Goal: Navigation & Orientation: Find specific page/section

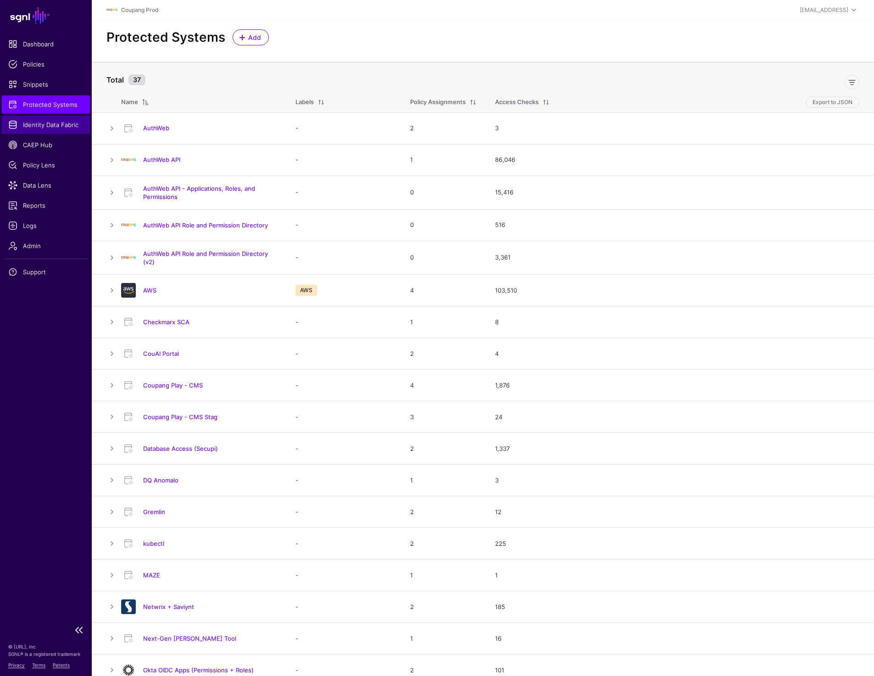
click at [35, 128] on span "Identity Data Fabric" at bounding box center [45, 124] width 75 height 9
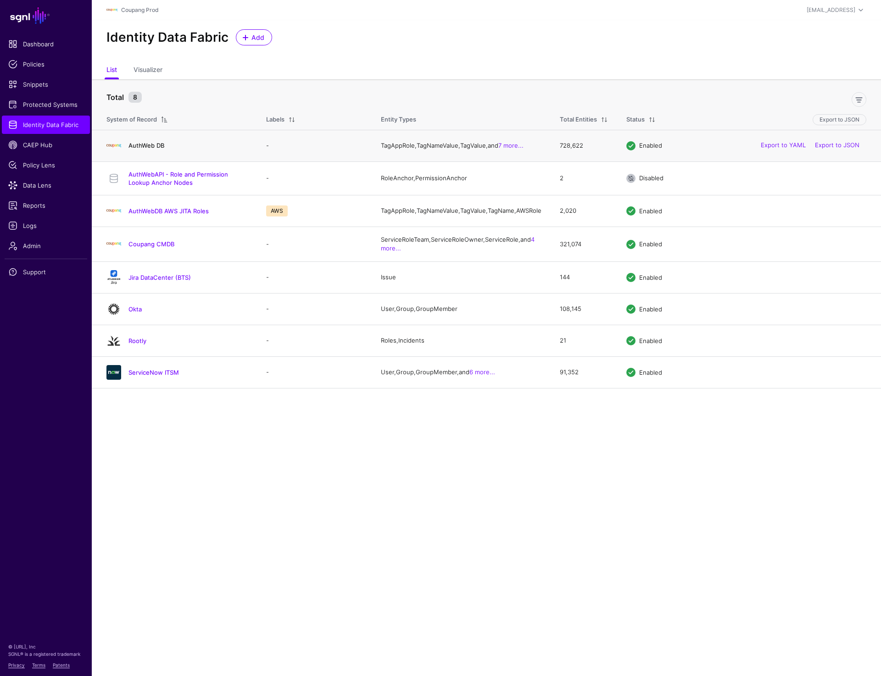
click at [155, 144] on link "AuthWeb DB" at bounding box center [146, 145] width 36 height 7
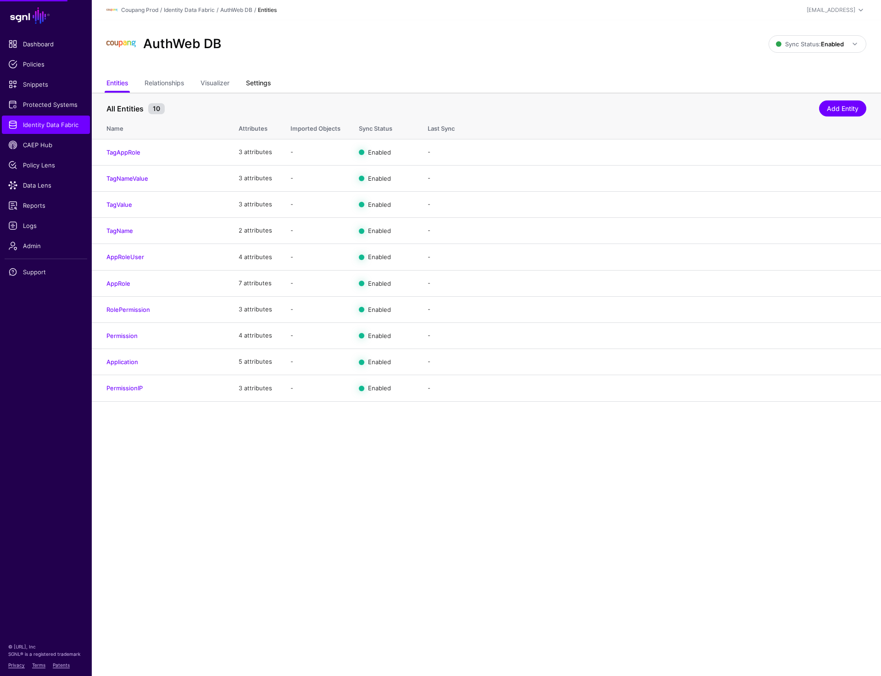
click at [261, 80] on link "Settings" at bounding box center [258, 83] width 25 height 17
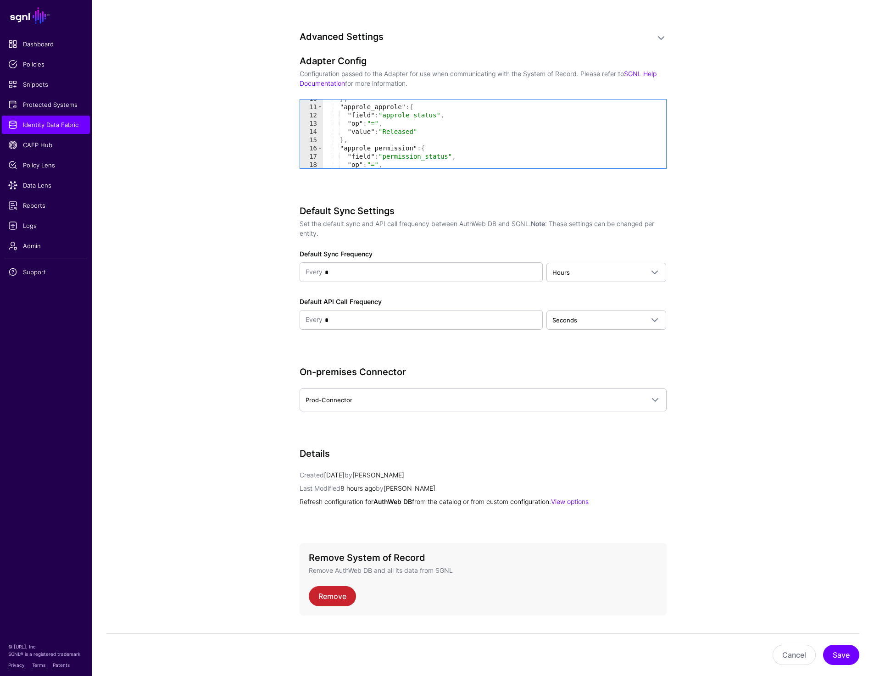
scroll to position [83, 0]
